Goal: Information Seeking & Learning: Learn about a topic

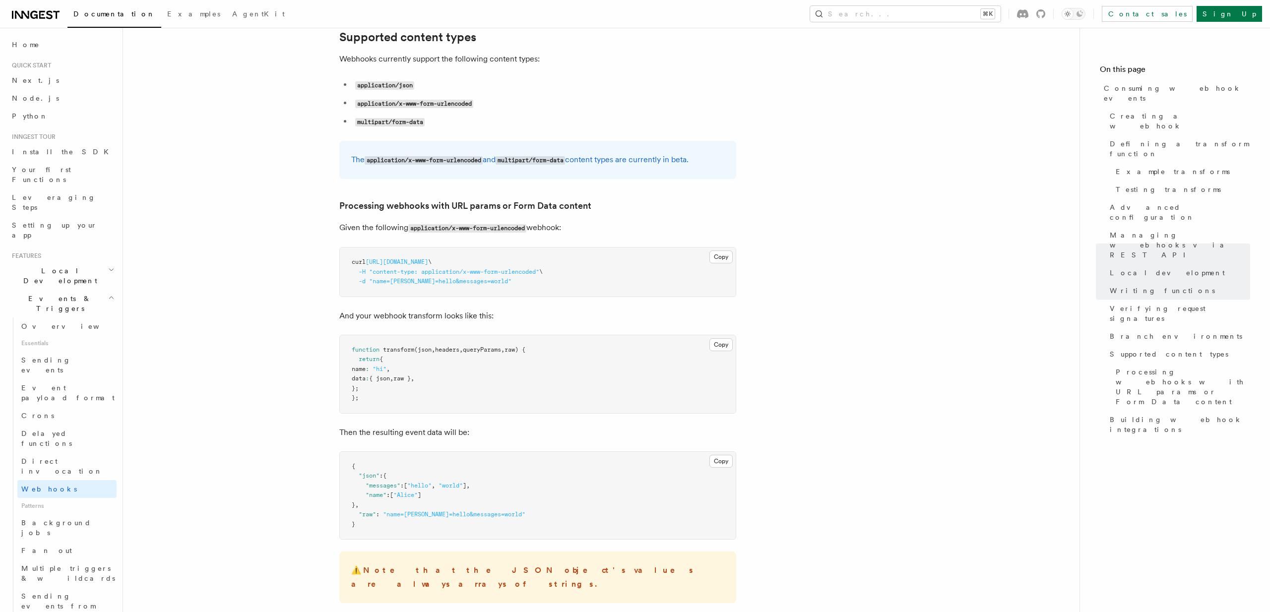
scroll to position [3776, 0]
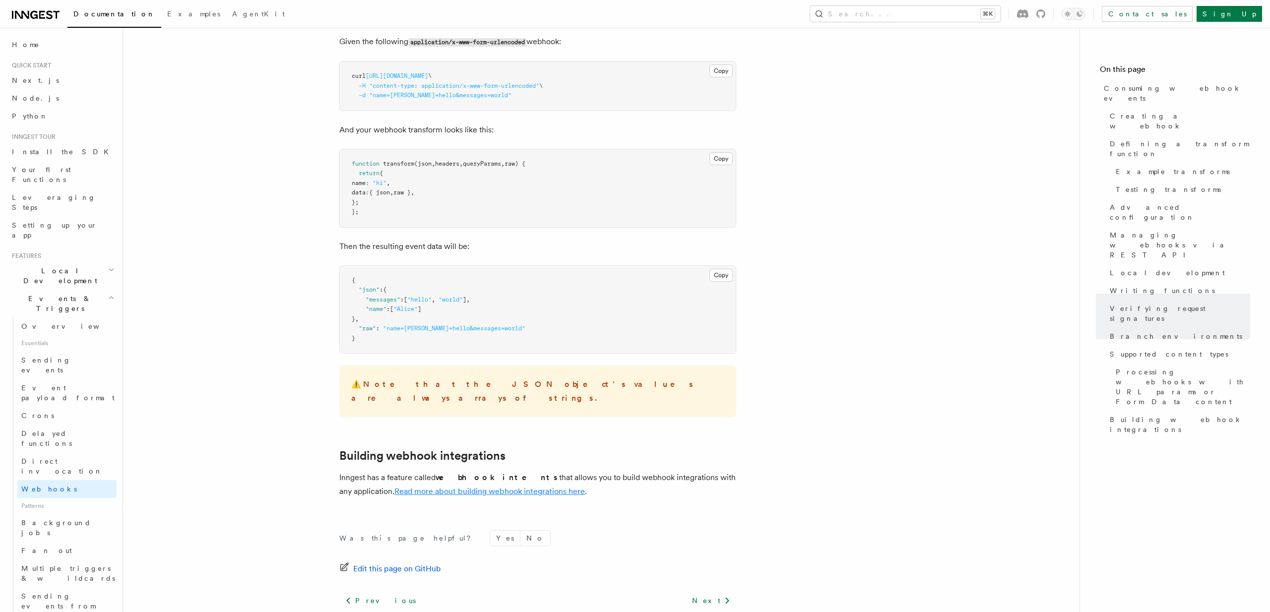
click at [472, 487] on link "Read more about building webhook integrations here" at bounding box center [489, 491] width 190 height 9
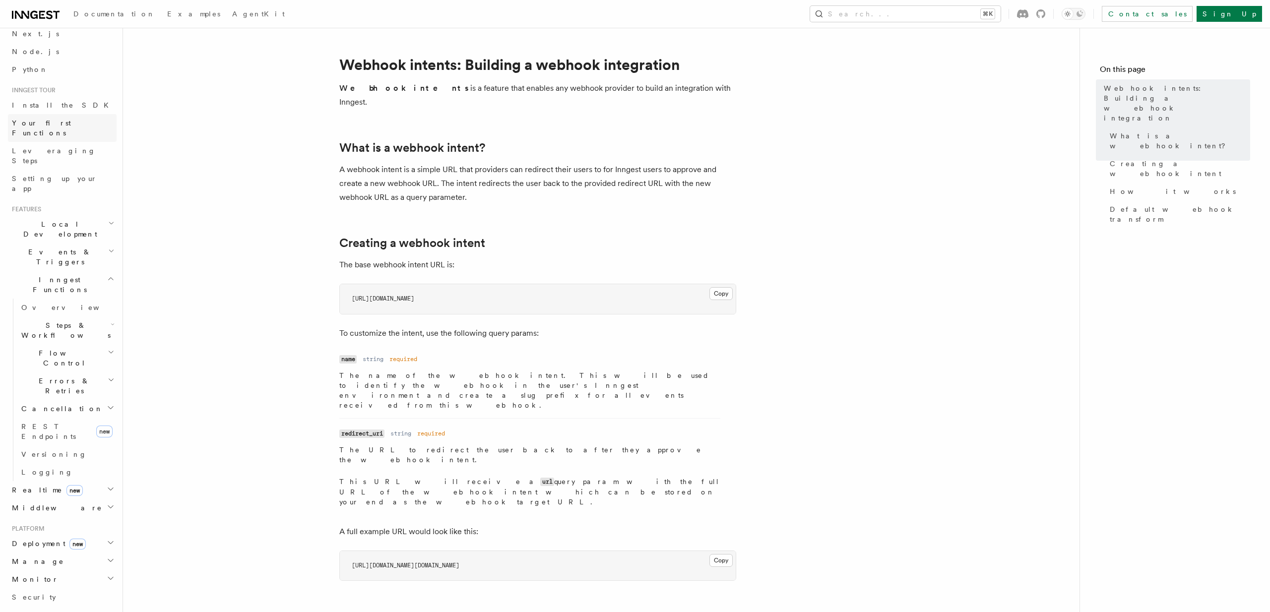
scroll to position [201, 0]
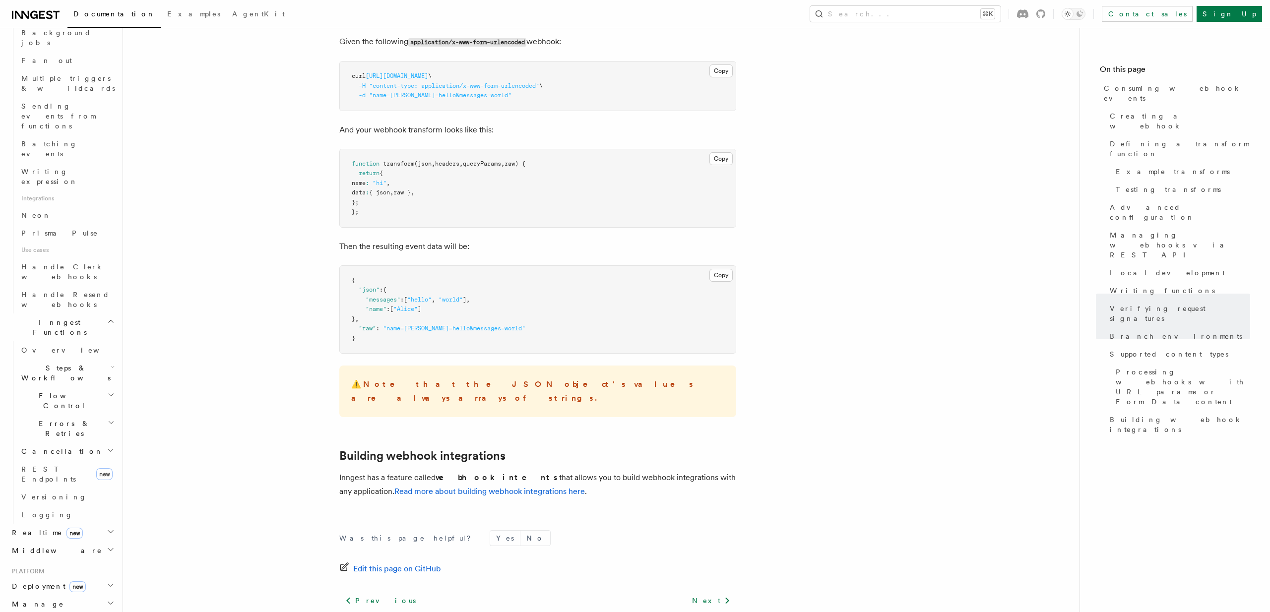
scroll to position [569, 0]
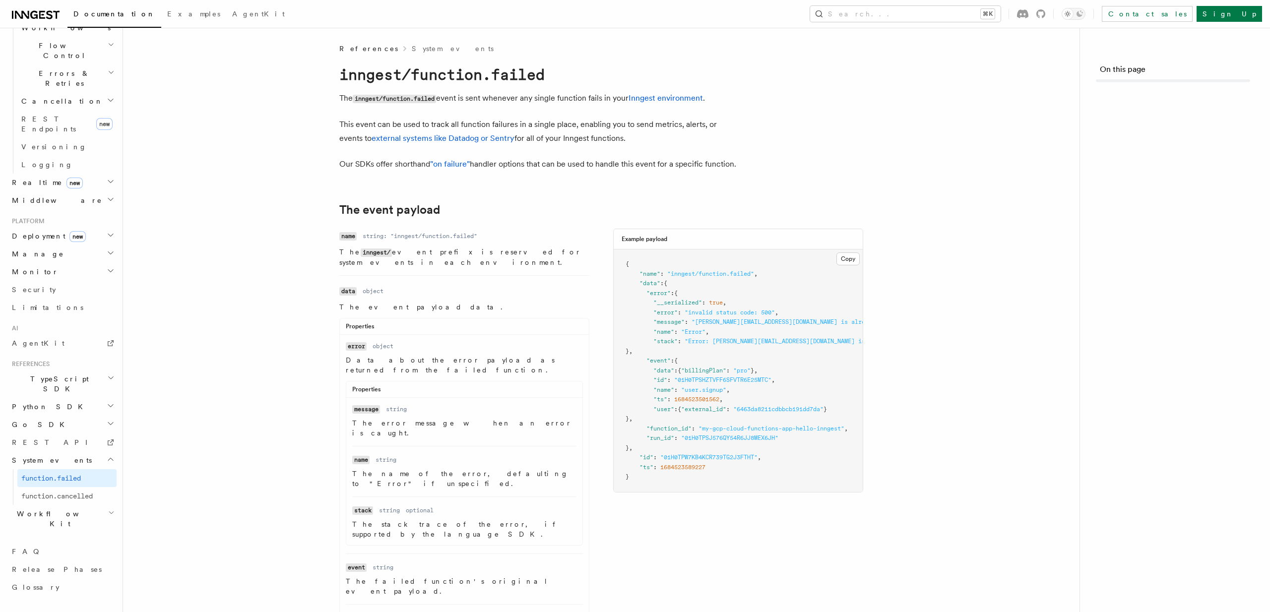
scroll to position [237, 0]
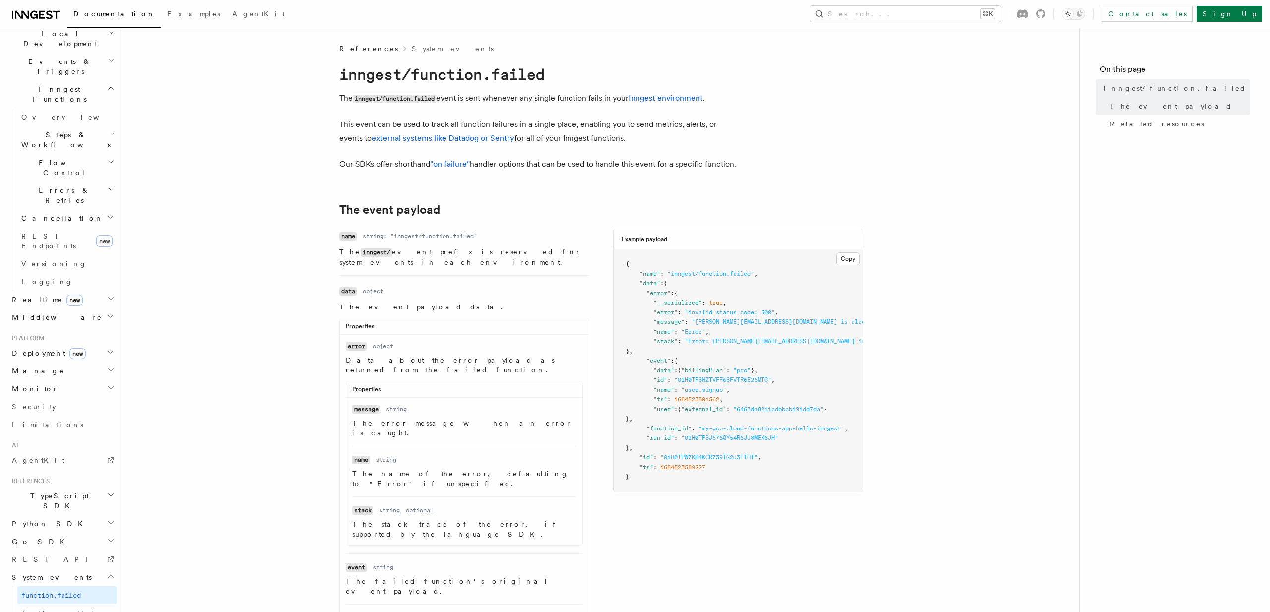
click at [43, 461] on link "REST API" at bounding box center [62, 470] width 109 height 18
click at [66, 273] on h2 "Manage" at bounding box center [62, 282] width 109 height 18
click at [67, 291] on link "Environments" at bounding box center [66, 300] width 99 height 18
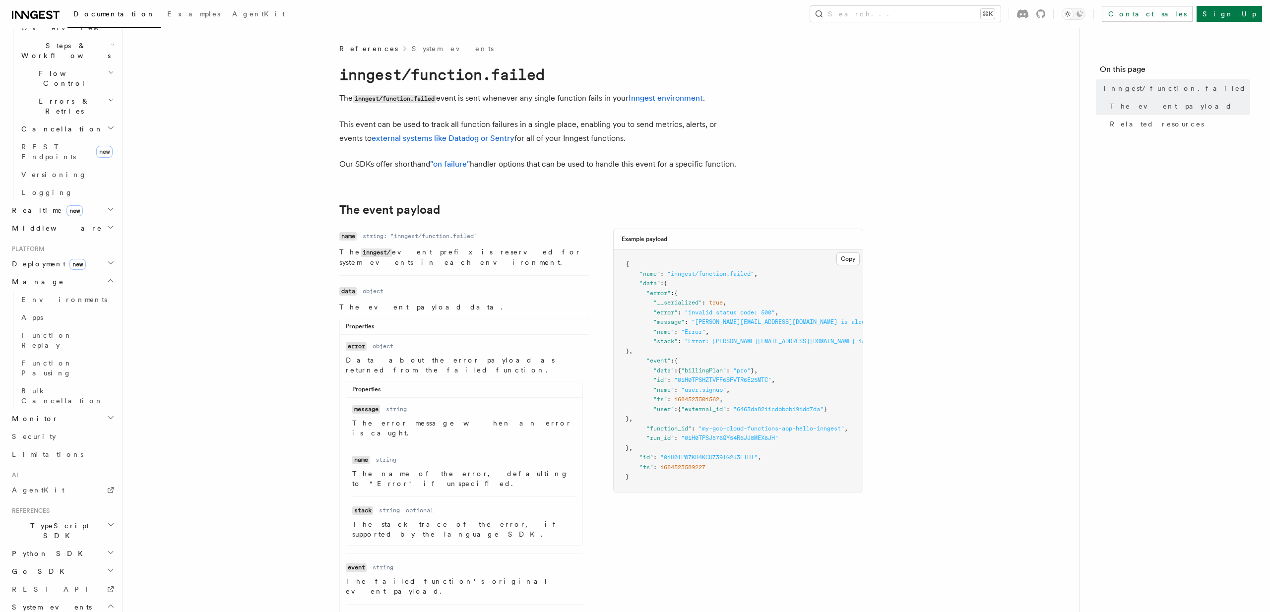
scroll to position [291, 0]
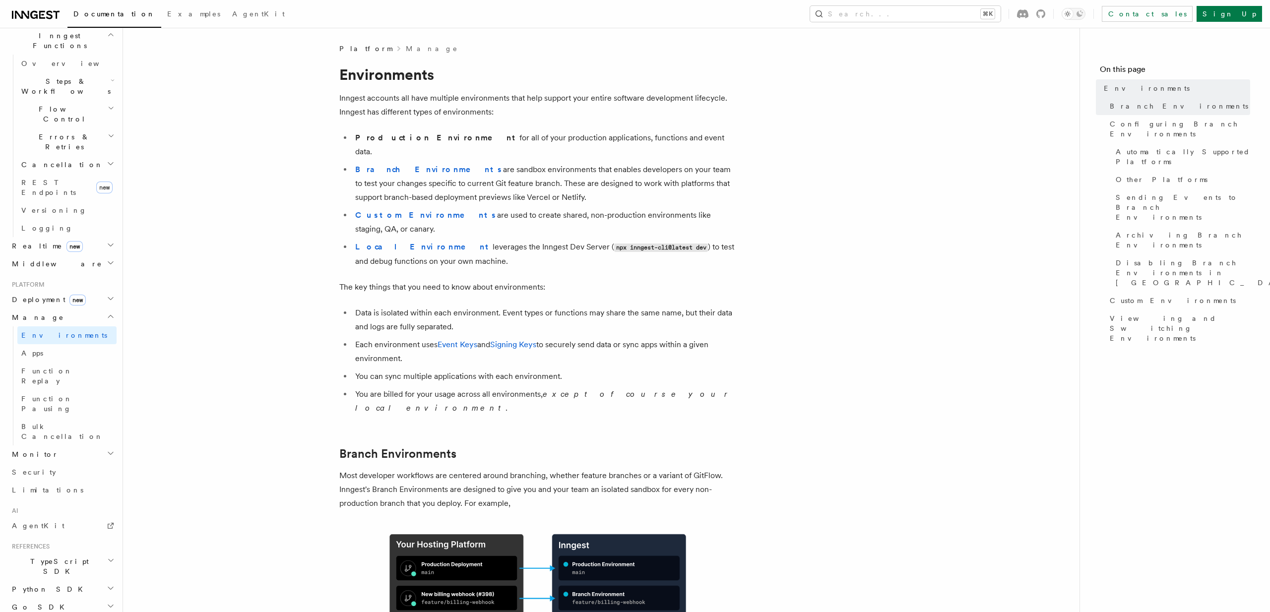
click at [61, 445] on h2 "Monitor" at bounding box center [62, 454] width 109 height 18
click at [66, 463] on link "Insights new" at bounding box center [66, 473] width 99 height 20
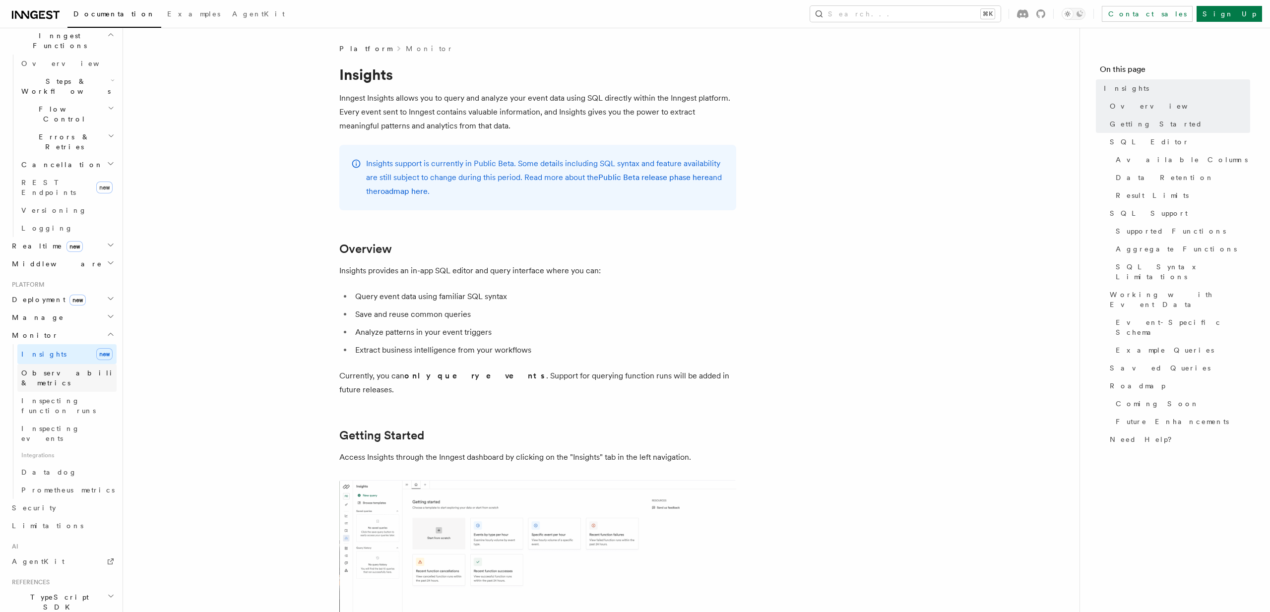
click at [76, 368] on span "Observability & metrics" at bounding box center [72, 378] width 102 height 20
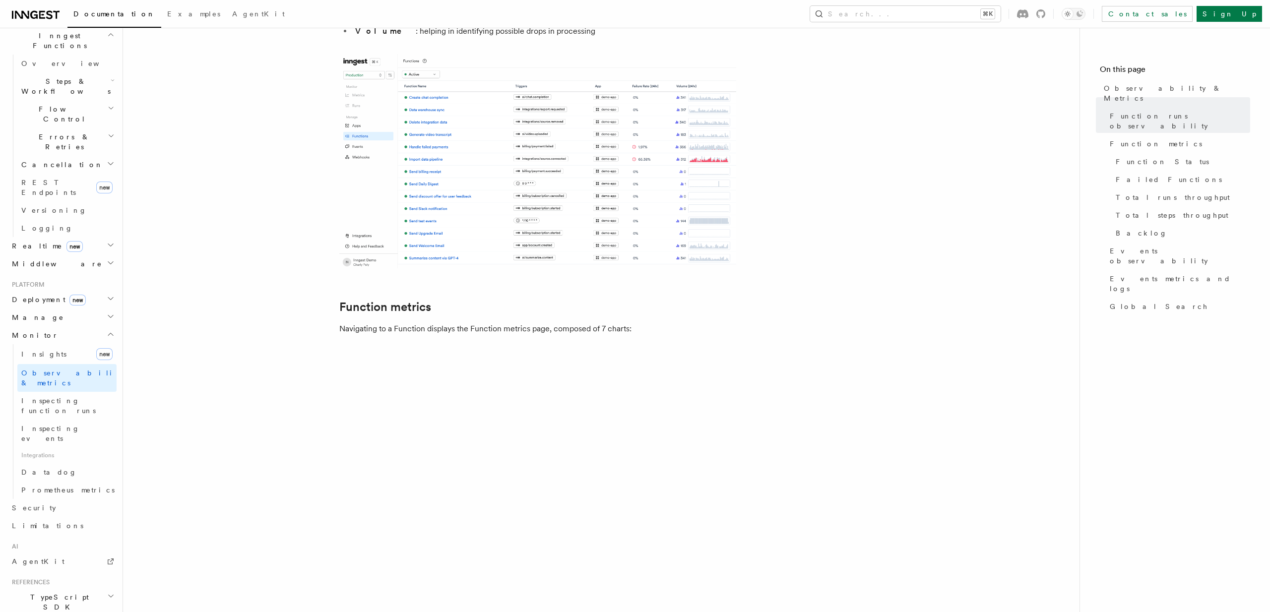
scroll to position [270, 0]
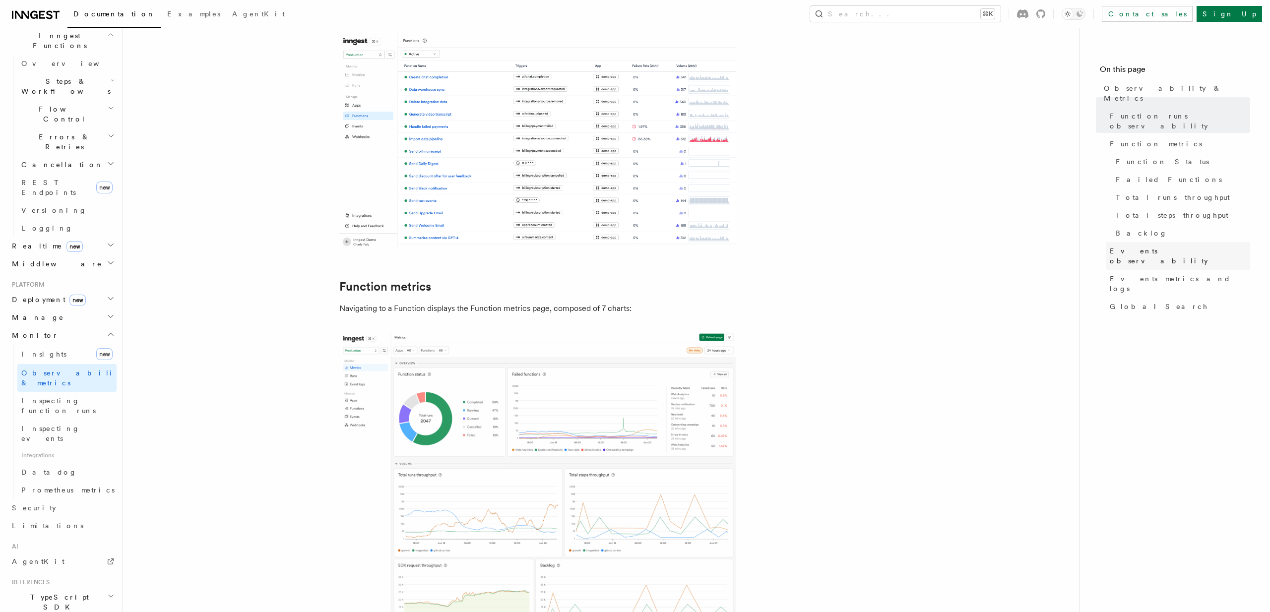
click at [1163, 246] on span "Events observability" at bounding box center [1180, 256] width 140 height 20
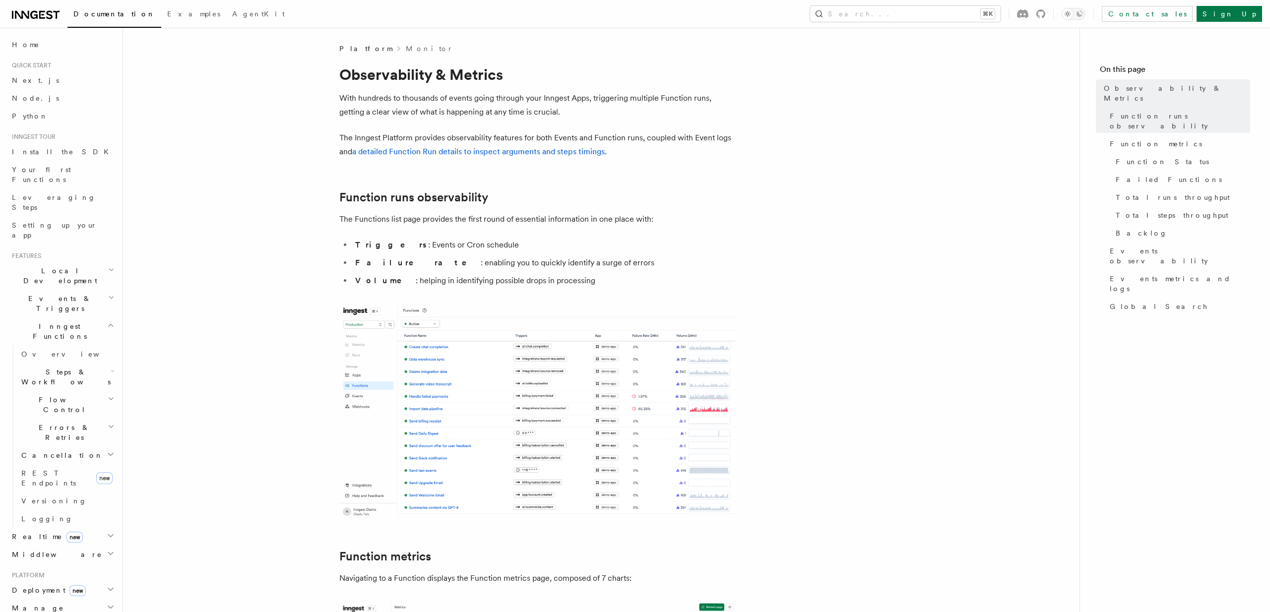
scroll to position [326, 0]
